Goal: Complete application form

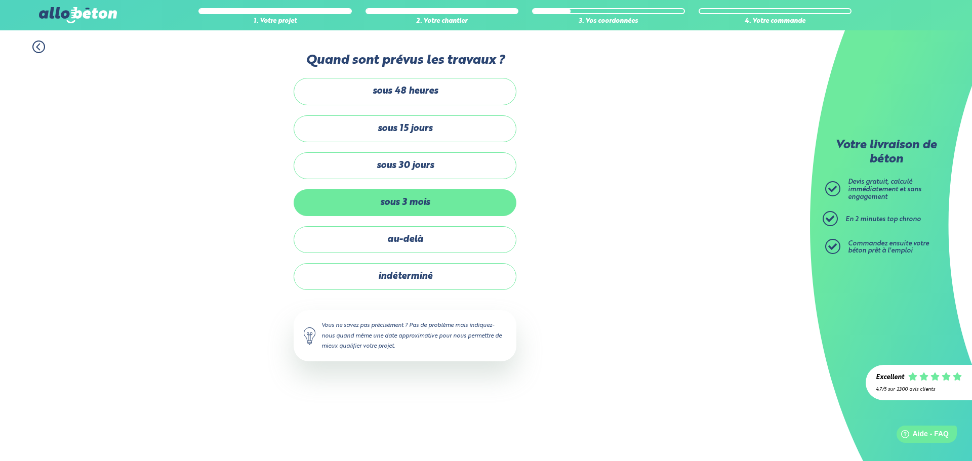
click at [432, 203] on label "sous 3 mois" at bounding box center [405, 202] width 223 height 27
click at [0, 0] on input "sous 3 mois" at bounding box center [0, 0] width 0 height 0
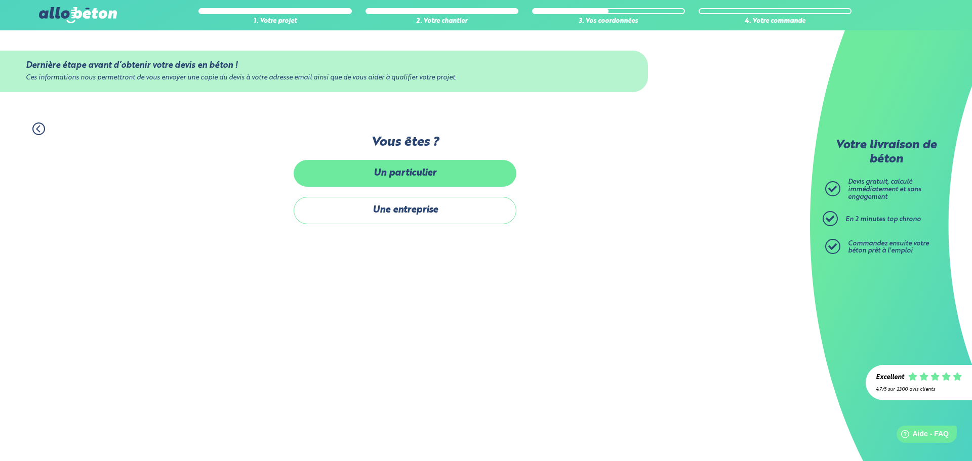
click at [457, 182] on label "Un particulier" at bounding box center [405, 173] width 223 height 27
click at [0, 0] on input "Un particulier" at bounding box center [0, 0] width 0 height 0
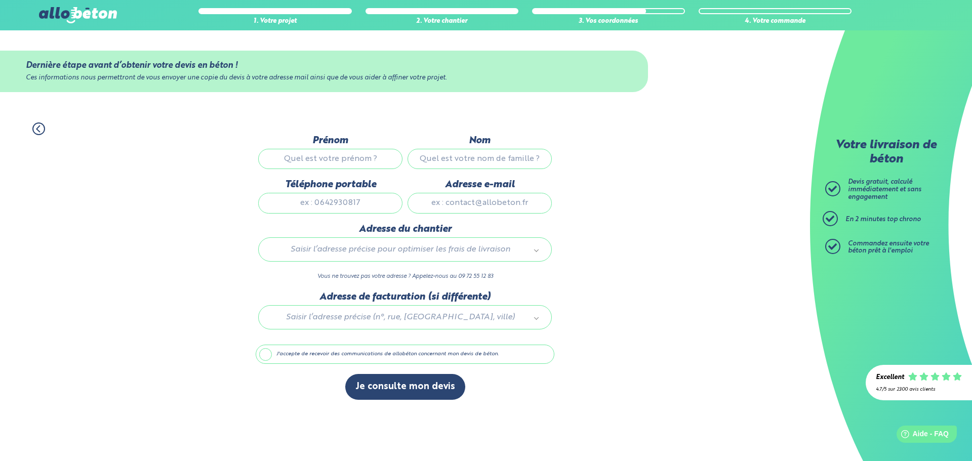
click at [326, 155] on input "Prénom" at bounding box center [330, 159] width 144 height 20
type input "[PERSON_NAME]"
type input "lacassagne"
type input "0772149017"
type input "[EMAIL_ADDRESS][DOMAIN_NAME]"
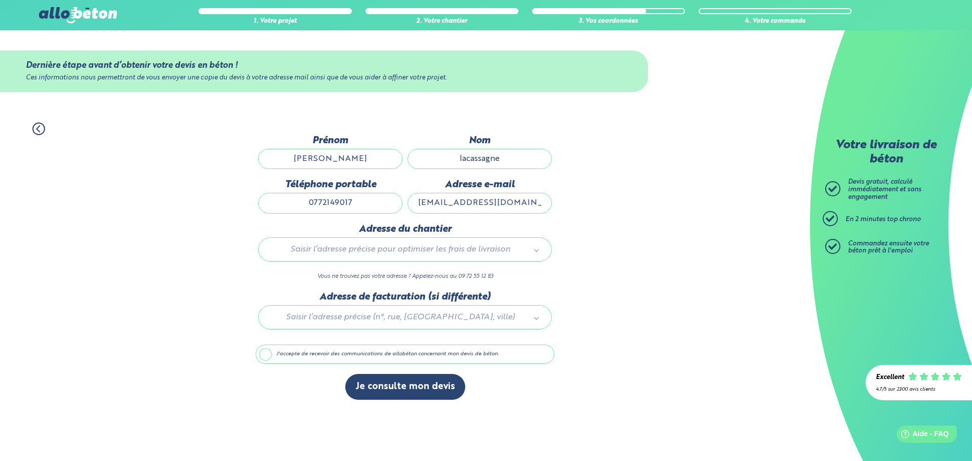
type input "[STREET_ADDRESS]"
click at [366, 202] on input "0772149017" at bounding box center [330, 203] width 144 height 20
click at [367, 202] on input "0772149017" at bounding box center [330, 203] width 144 height 20
type input "0772149016"
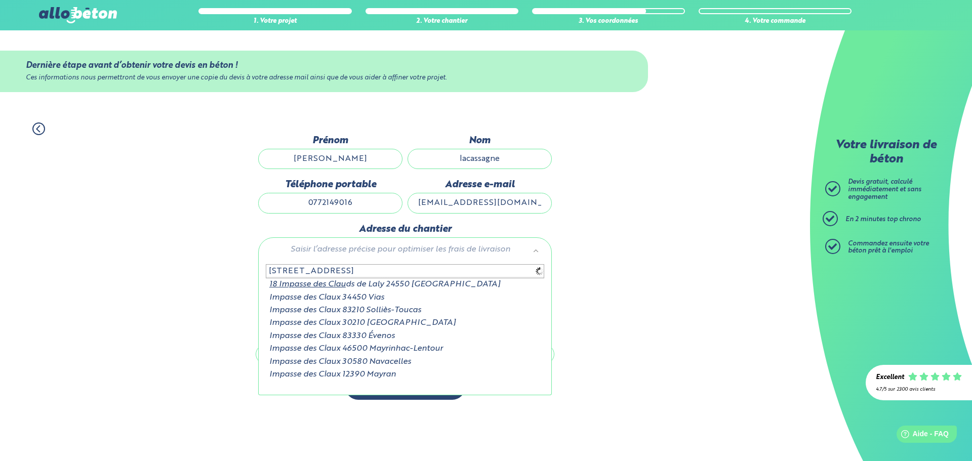
type input "[STREET_ADDRESS]"
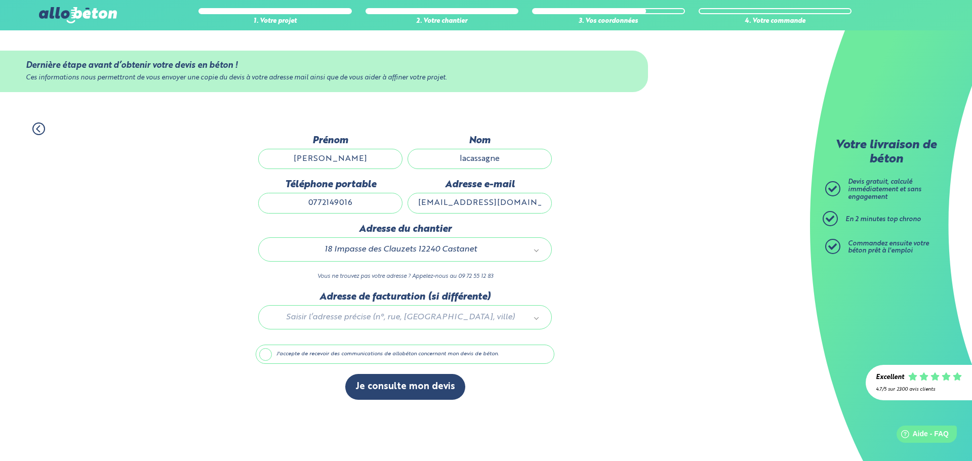
click at [400, 321] on div at bounding box center [405, 316] width 299 height 48
drag, startPoint x: 487, startPoint y: 247, endPoint x: 327, endPoint y: 240, distance: 159.7
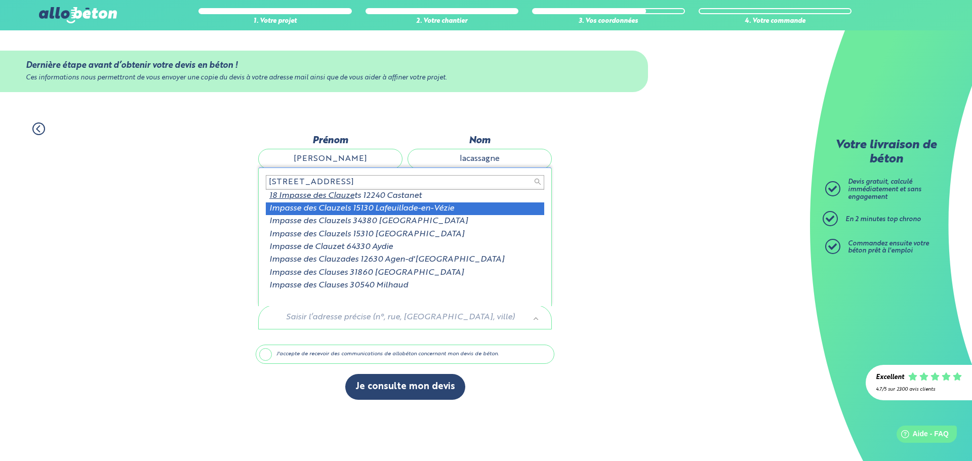
type input "[STREET_ADDRESS]"
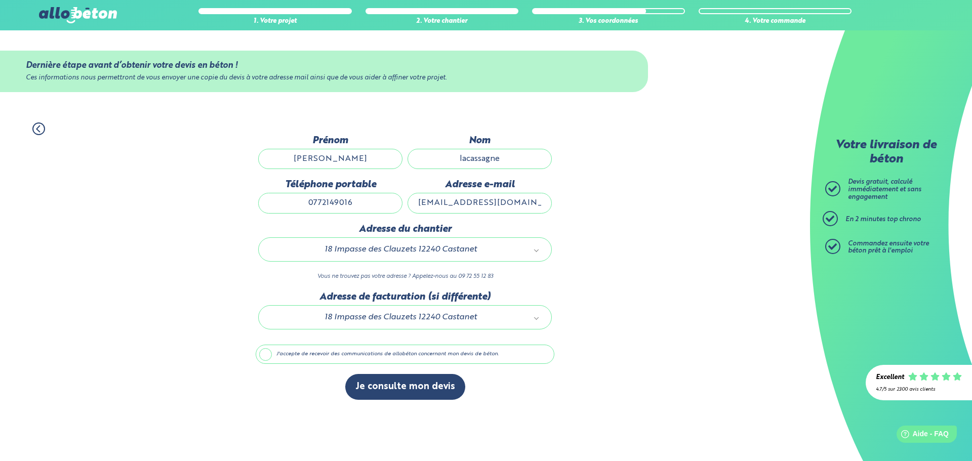
drag, startPoint x: 598, startPoint y: 200, endPoint x: 585, endPoint y: 213, distance: 18.6
click at [597, 201] on div "1. Votre projet 2. Votre chantier 3. Vos coordonnées 4. Votre commande Dernière…" at bounding box center [405, 261] width 810 height 298
click at [288, 348] on label "J'accepte de recevoir des communications de allobéton concernant mon devis de b…" at bounding box center [405, 354] width 299 height 19
click at [0, 0] on input "J'accepte de recevoir des communications de allobéton concernant mon devis de b…" at bounding box center [0, 0] width 0 height 0
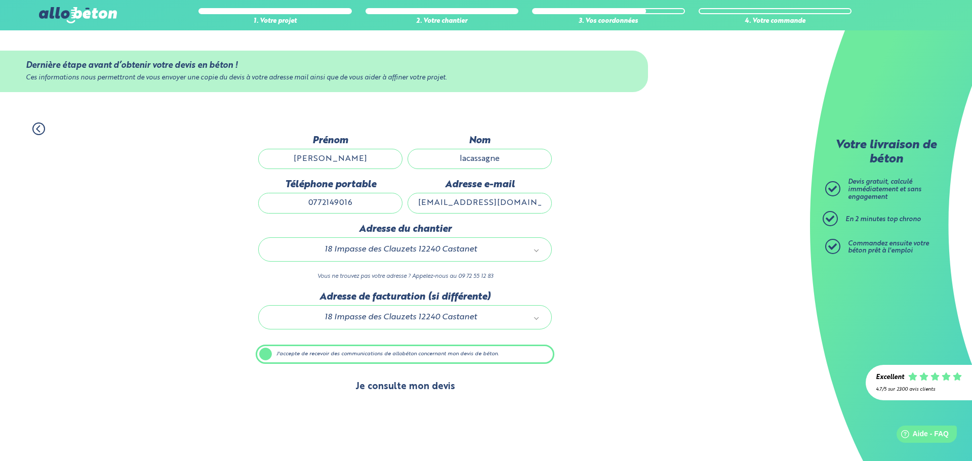
click at [412, 396] on button "Je consulte mon devis" at bounding box center [405, 387] width 120 height 26
